Goal: Navigation & Orientation: Find specific page/section

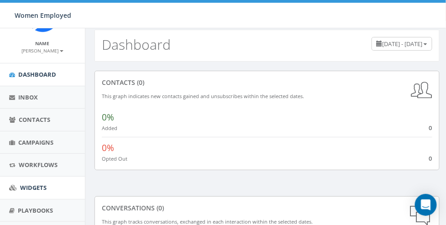
scroll to position [36, 0]
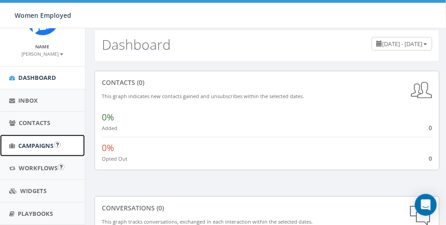
click at [18, 143] on link "Campaigns" at bounding box center [42, 146] width 85 height 22
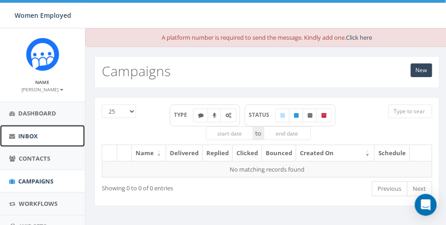
click at [22, 134] on span "Inbox" at bounding box center [28, 136] width 20 height 8
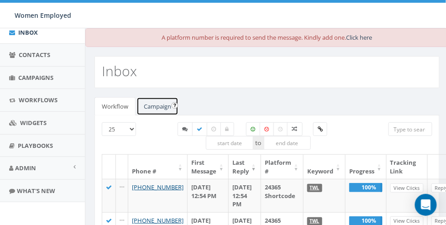
click at [158, 104] on link "Campaign" at bounding box center [158, 106] width 42 height 19
